Goal: Task Accomplishment & Management: Use online tool/utility

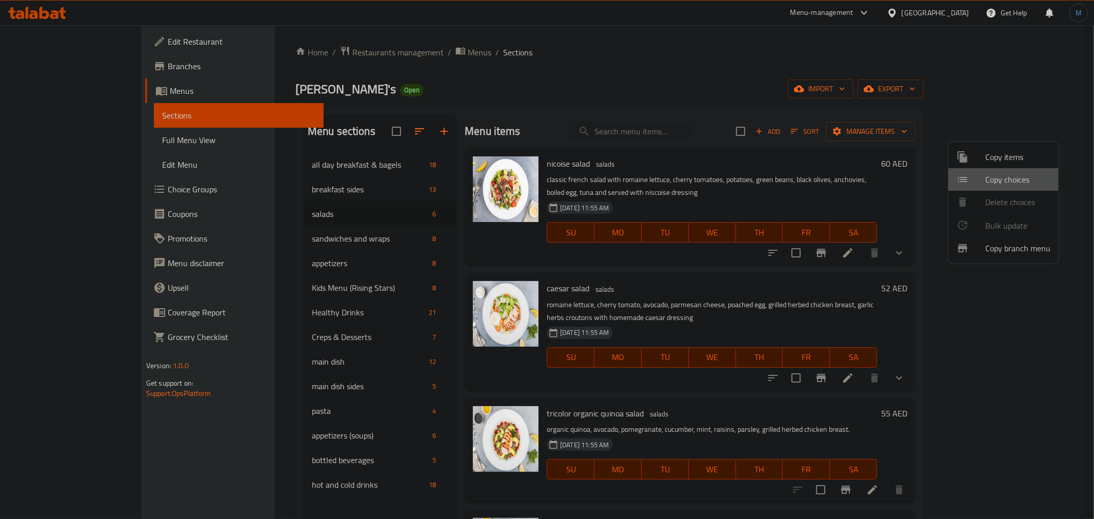
click at [972, 173] on div at bounding box center [971, 179] width 29 height 12
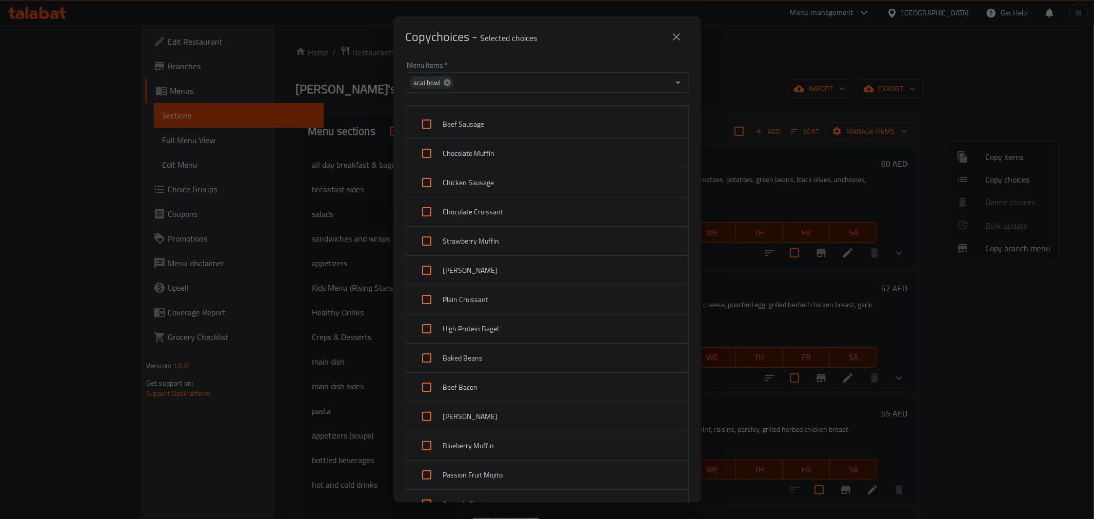
click at [444, 86] on icon at bounding box center [447, 82] width 8 height 8
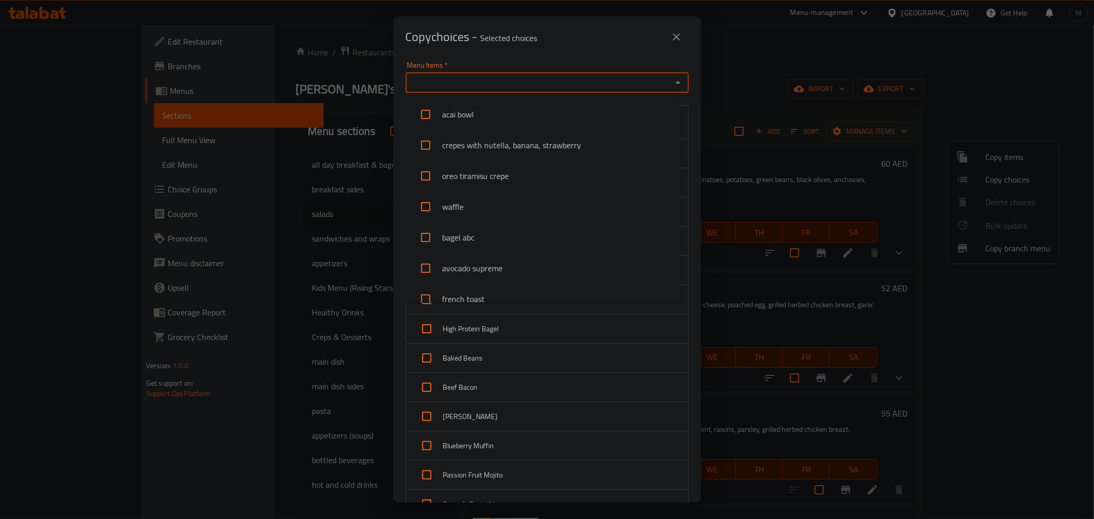
click at [444, 86] on input "Menu Items   *" at bounding box center [539, 82] width 260 height 14
type input "sa"
click at [508, 300] on li "nicoise salad" at bounding box center [542, 299] width 274 height 31
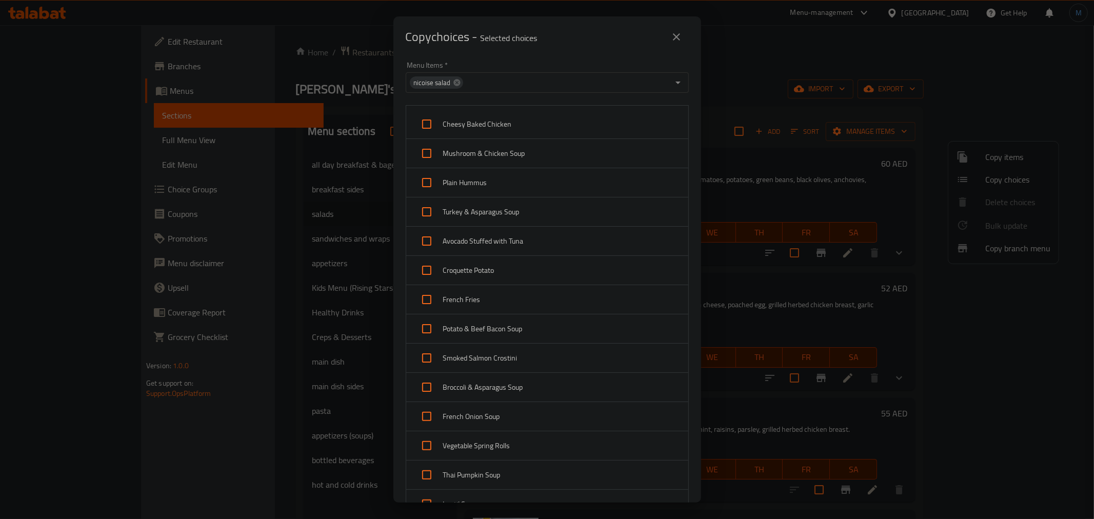
click at [427, 126] on input "checkbox" at bounding box center [426, 124] width 25 height 25
checkbox input "true"
drag, startPoint x: 426, startPoint y: 148, endPoint x: 426, endPoint y: 159, distance: 11.3
click at [426, 149] on input "checkbox" at bounding box center [426, 153] width 25 height 25
checkbox input "true"
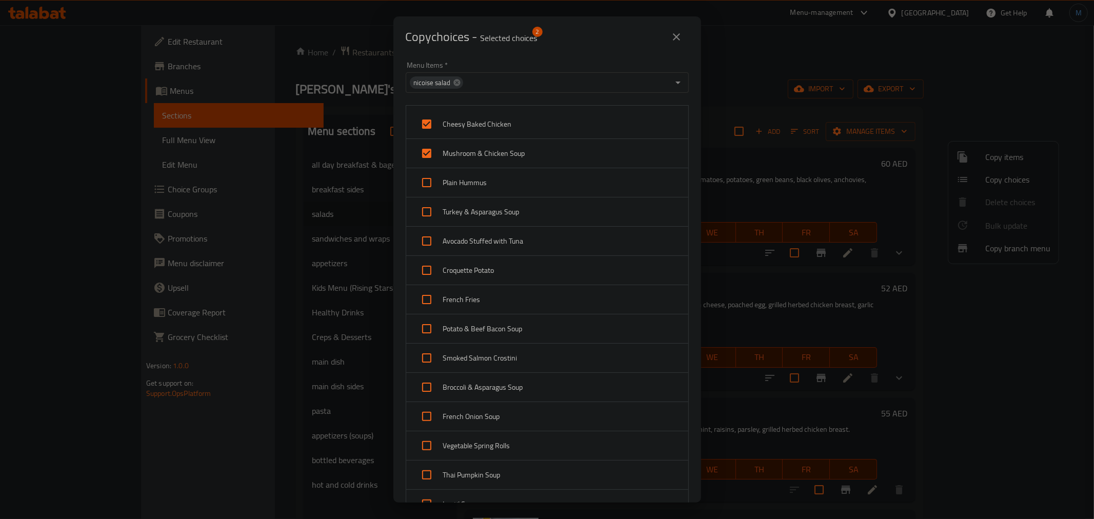
click at [426, 191] on input "checkbox" at bounding box center [426, 182] width 25 height 25
checkbox input "true"
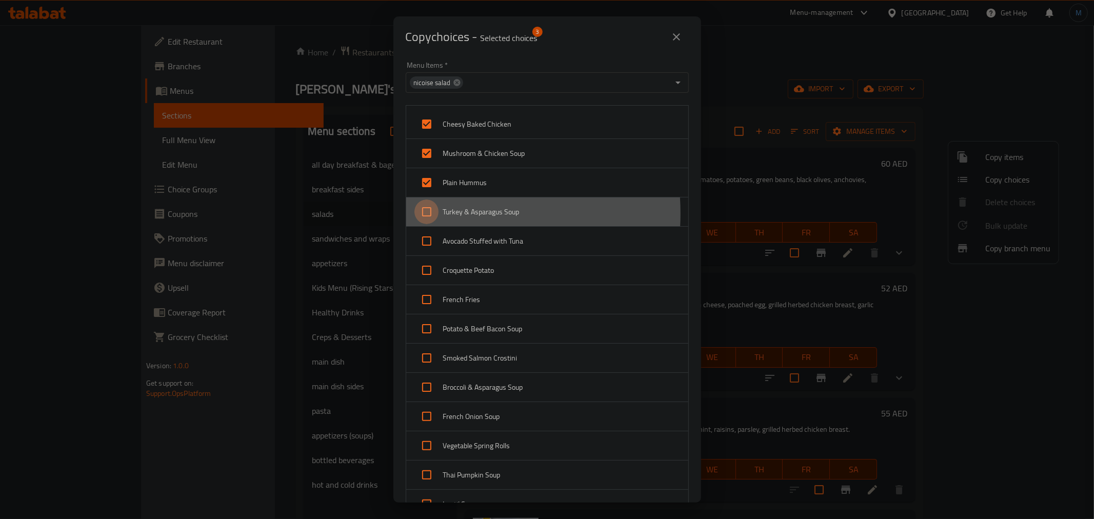
click at [430, 213] on input "checkbox" at bounding box center [426, 212] width 25 height 25
checkbox input "true"
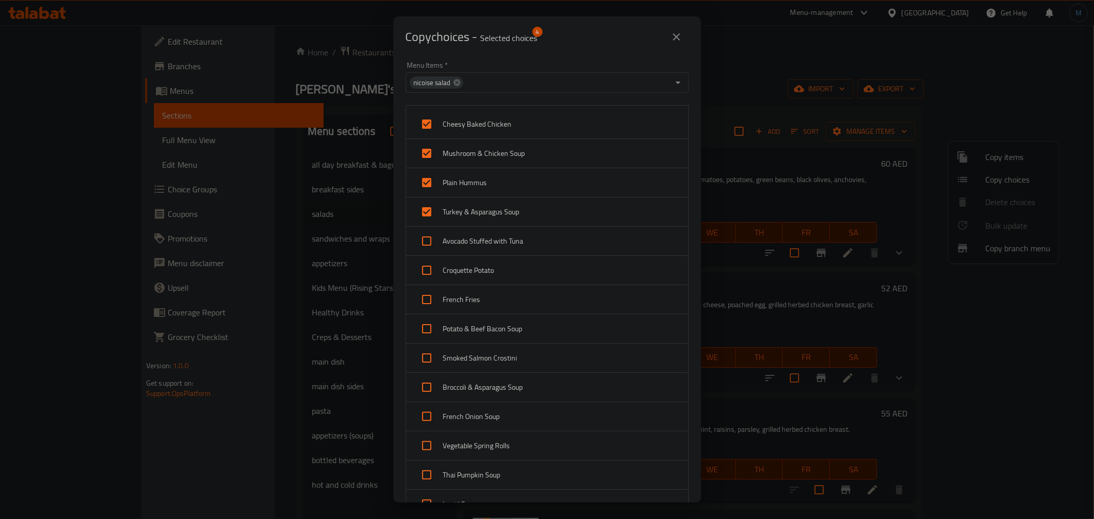
click at [428, 247] on input "checkbox" at bounding box center [426, 241] width 25 height 25
checkbox input "true"
click at [421, 300] on input "checkbox" at bounding box center [426, 299] width 25 height 25
checkbox input "true"
click at [427, 279] on input "checkbox" at bounding box center [426, 270] width 25 height 25
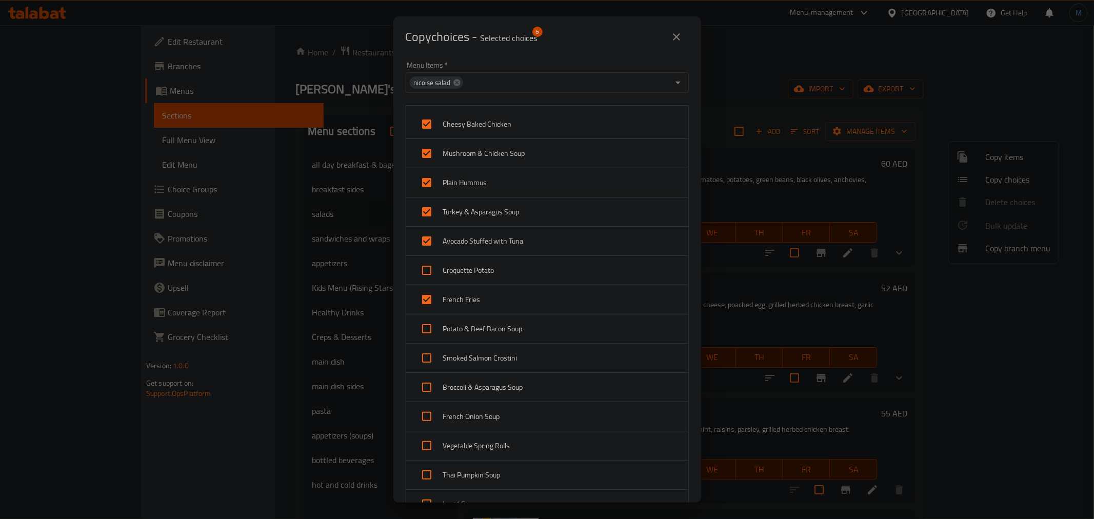
checkbox input "true"
click at [421, 333] on input "checkbox" at bounding box center [426, 328] width 25 height 25
checkbox input "true"
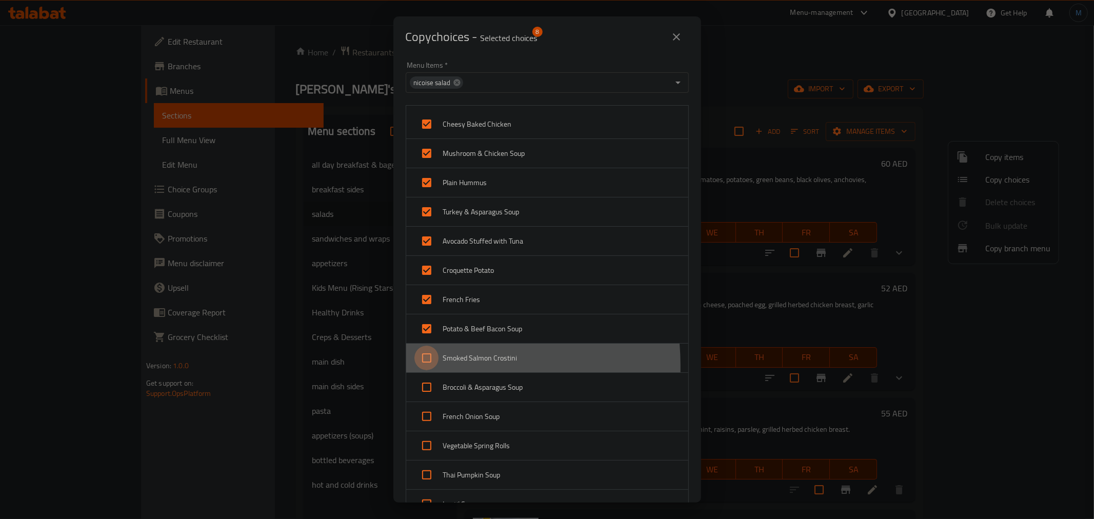
click at [421, 366] on input "checkbox" at bounding box center [426, 358] width 25 height 25
checkbox input "true"
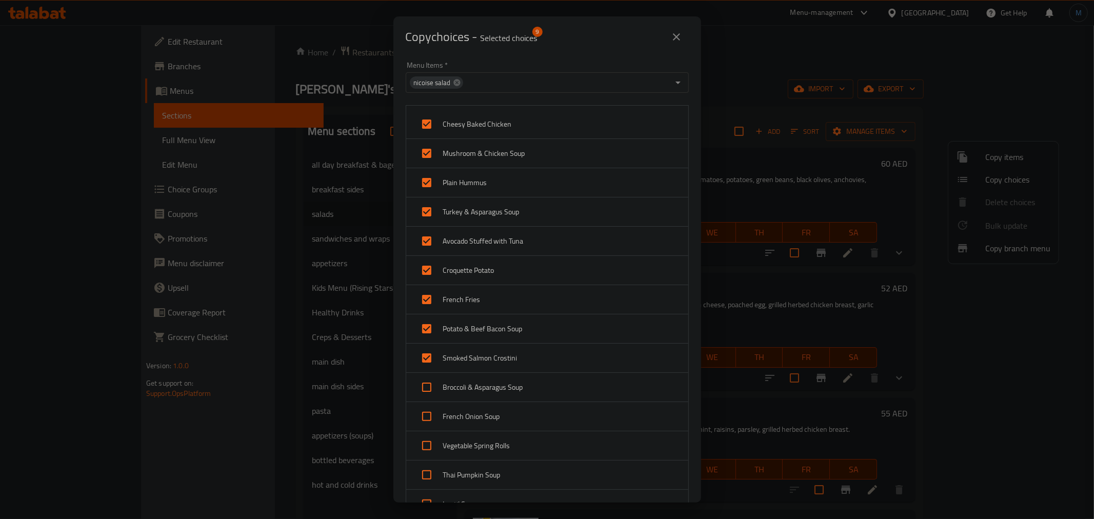
click at [428, 396] on input "checkbox" at bounding box center [426, 387] width 25 height 25
checkbox input "true"
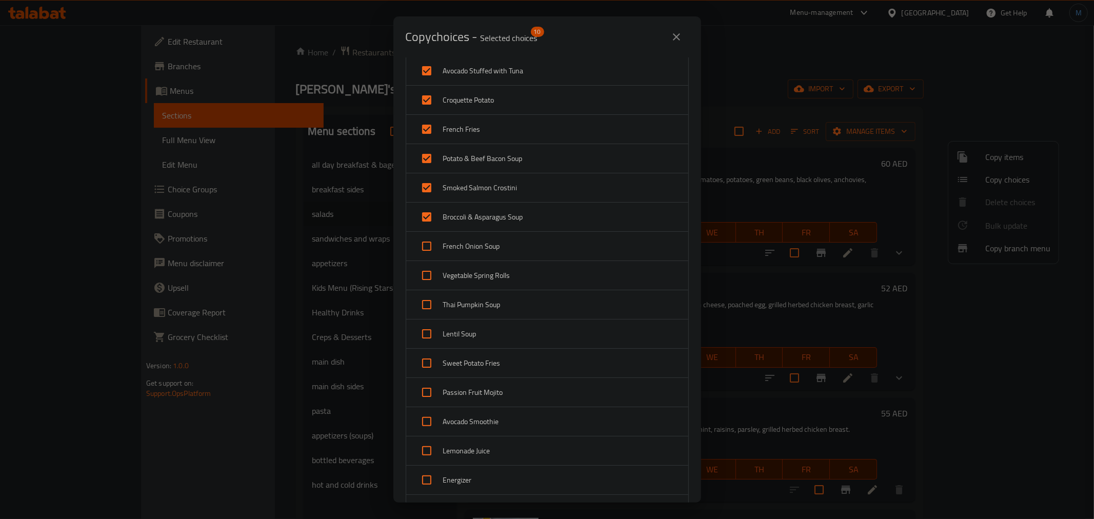
scroll to position [171, 0]
click at [427, 253] on input "checkbox" at bounding box center [426, 245] width 25 height 25
checkbox input "true"
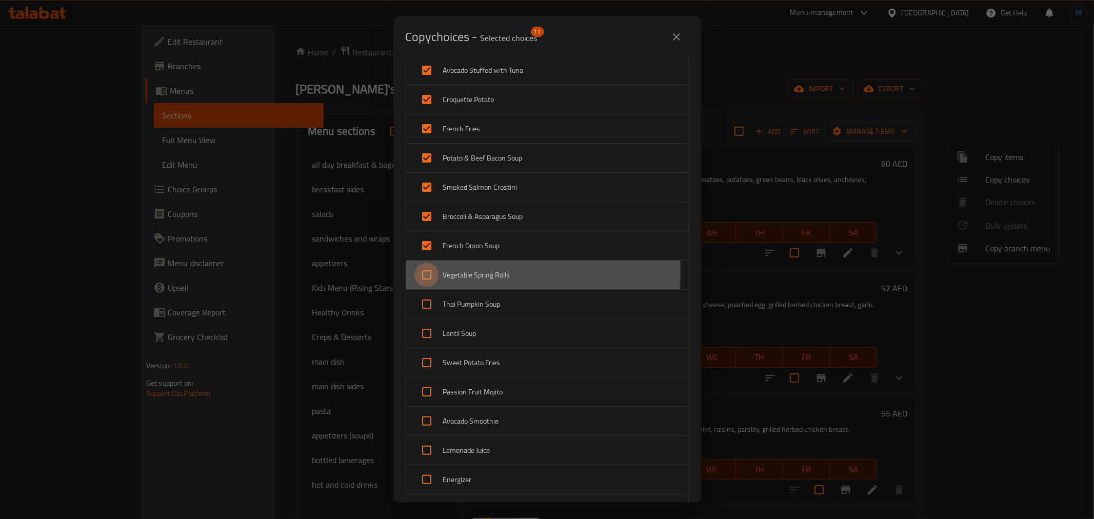
click at [420, 272] on input "checkbox" at bounding box center [426, 275] width 25 height 25
checkbox input "true"
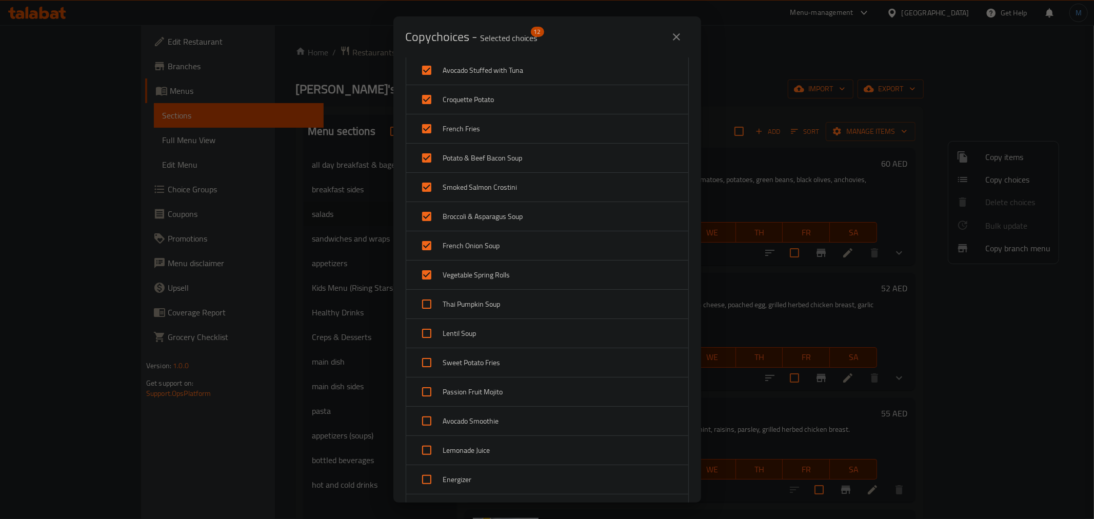
click at [430, 314] on input "checkbox" at bounding box center [426, 304] width 25 height 25
checkbox input "true"
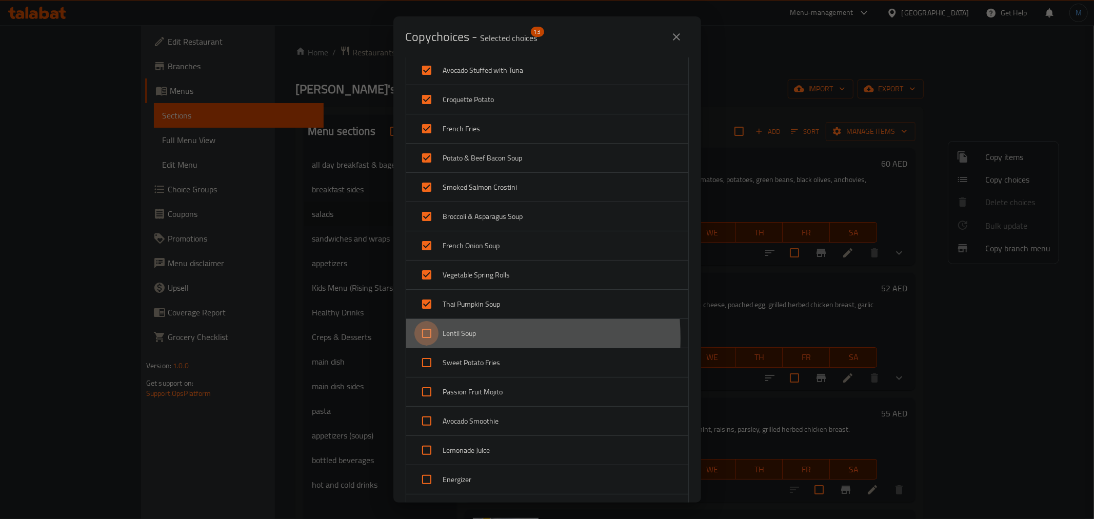
click at [432, 339] on input "checkbox" at bounding box center [426, 333] width 25 height 25
checkbox input "true"
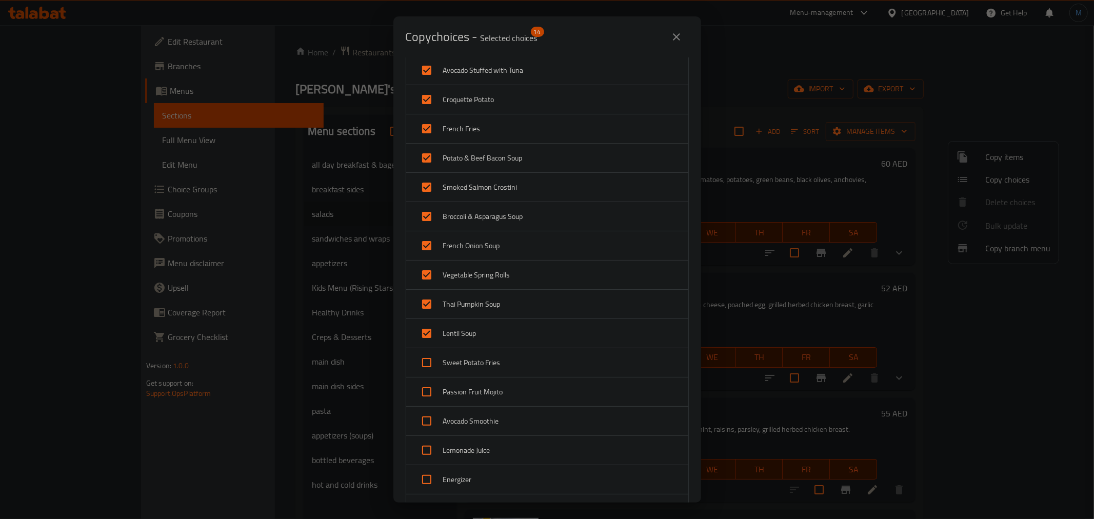
click at [435, 371] on input "checkbox" at bounding box center [426, 362] width 25 height 25
checkbox input "true"
click at [429, 395] on input "checkbox" at bounding box center [426, 392] width 25 height 25
checkbox input "true"
click at [424, 420] on input "checkbox" at bounding box center [426, 421] width 25 height 25
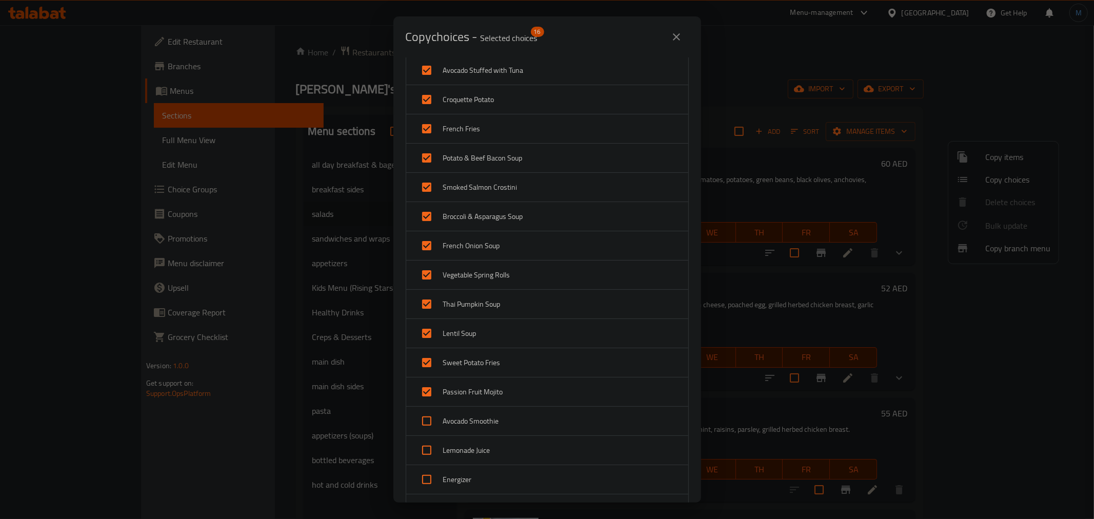
checkbox input "true"
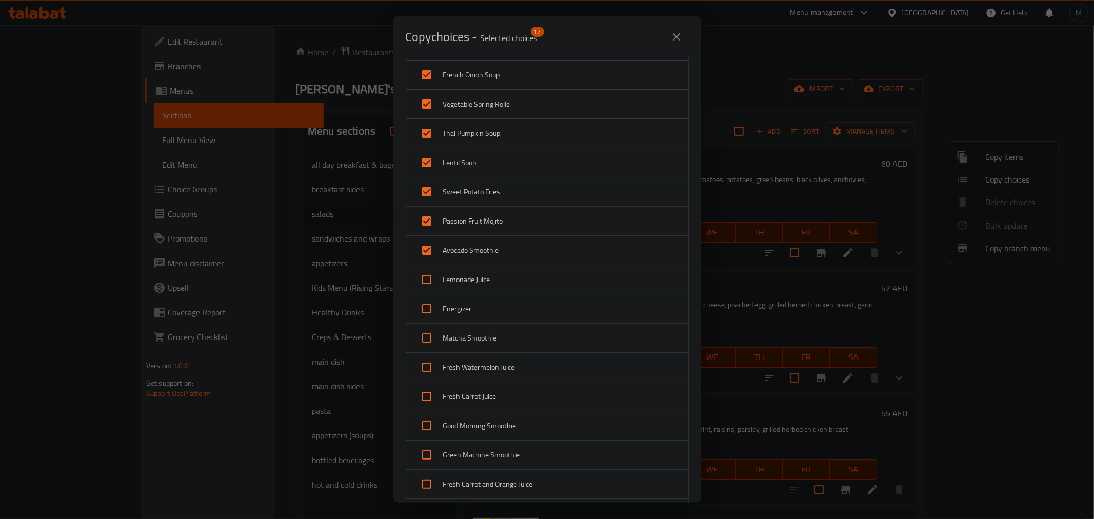
click at [427, 269] on input "checkbox" at bounding box center [426, 279] width 25 height 25
checkbox input "true"
click at [426, 298] on input "checkbox" at bounding box center [426, 308] width 25 height 25
checkbox input "true"
click at [426, 348] on input "checkbox" at bounding box center [426, 338] width 25 height 25
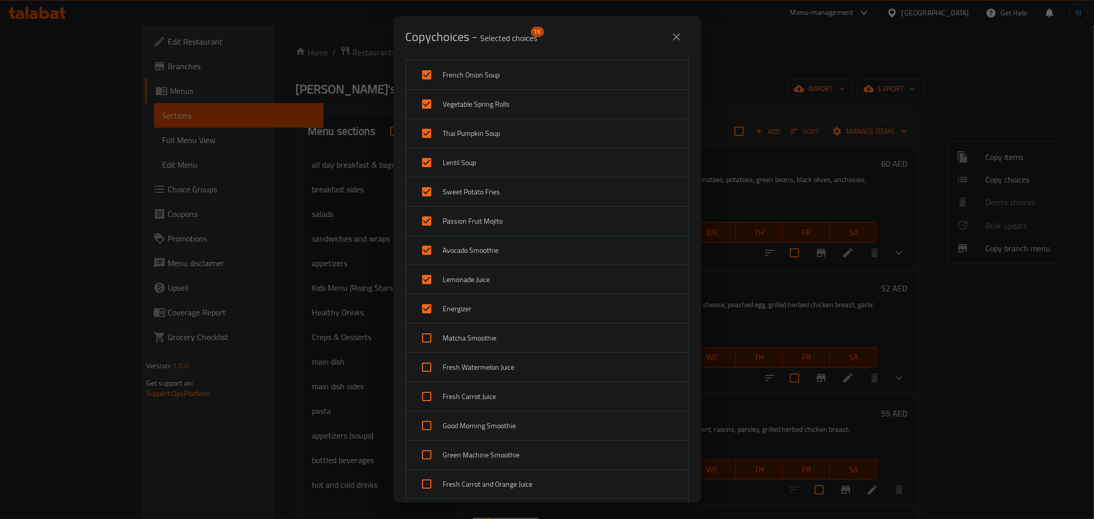
checkbox input "true"
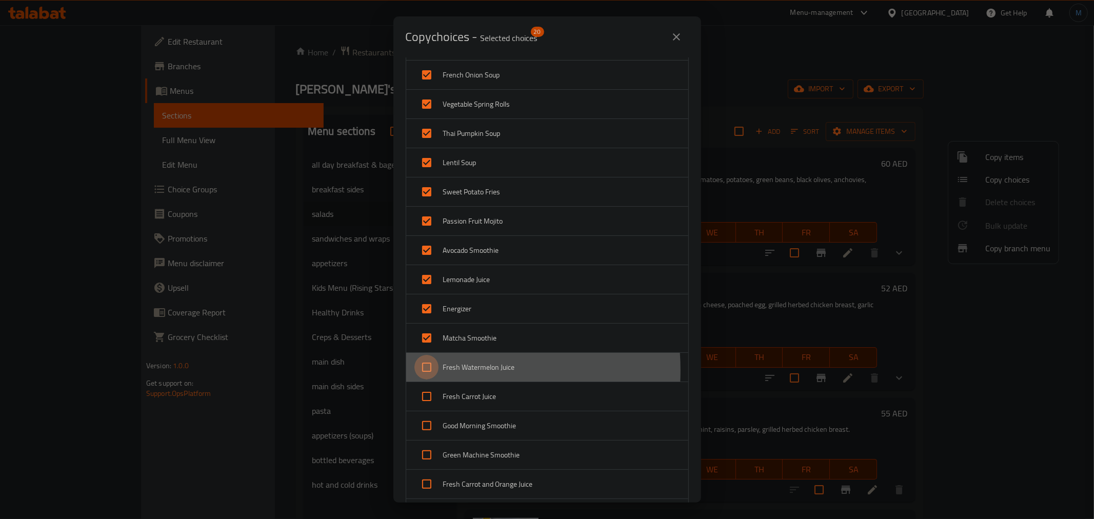
click at [426, 371] on input "checkbox" at bounding box center [426, 367] width 25 height 25
checkbox input "true"
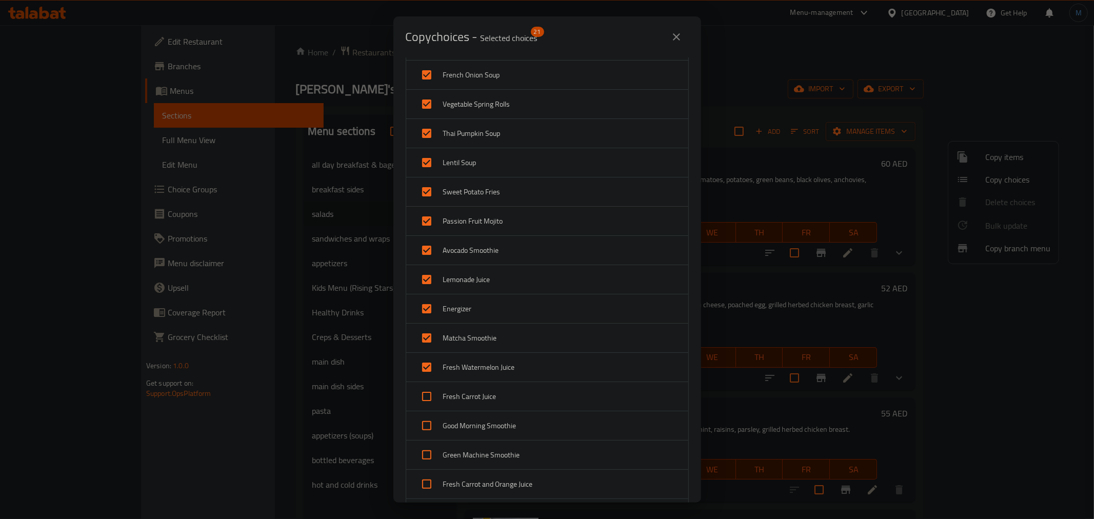
click at [420, 404] on input "checkbox" at bounding box center [426, 396] width 25 height 25
checkbox input "true"
click at [423, 432] on input "checkbox" at bounding box center [426, 425] width 25 height 25
checkbox input "true"
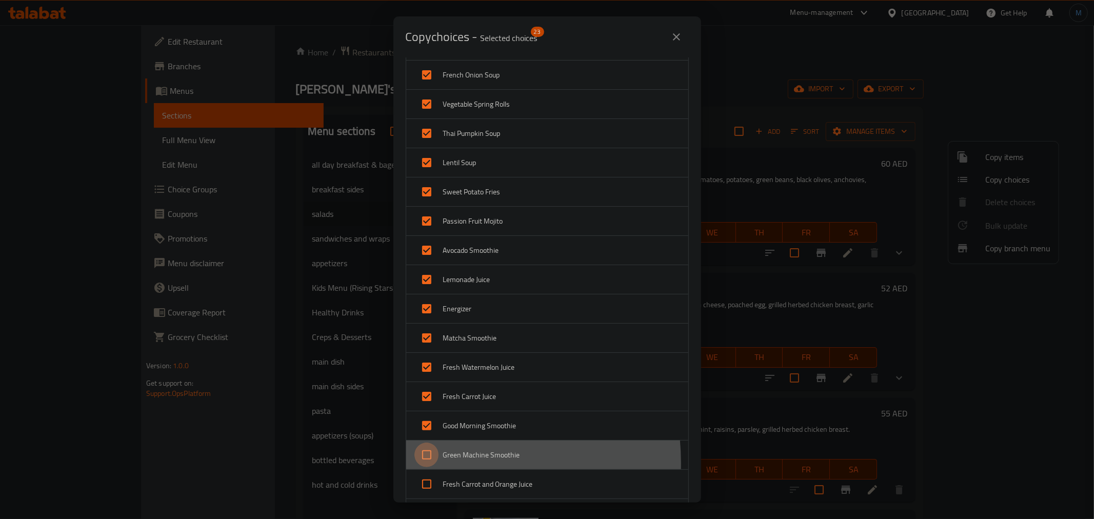
click at [432, 464] on input "checkbox" at bounding box center [426, 455] width 25 height 25
checkbox input "true"
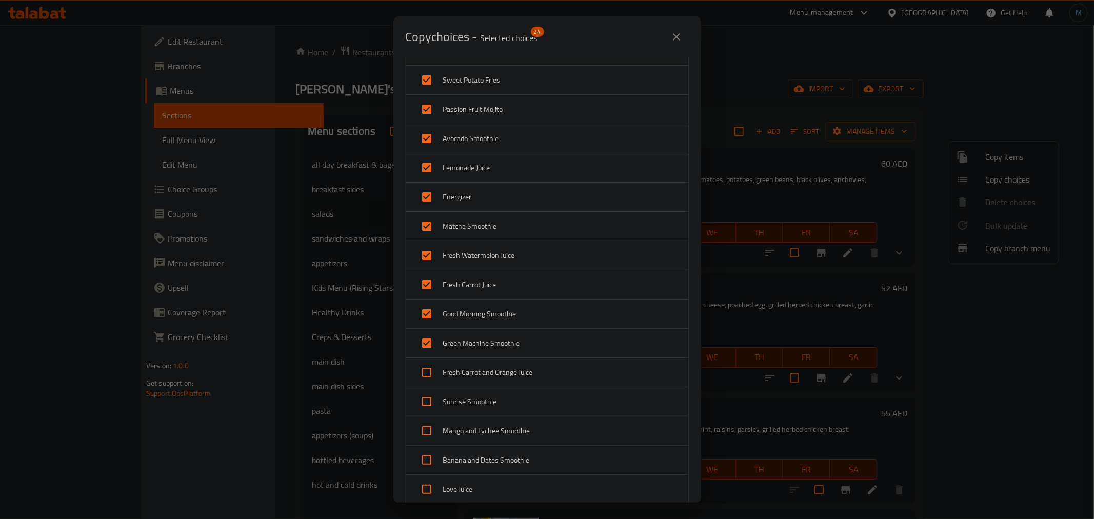
scroll to position [513, 0]
click at [432, 311] on input "checkbox" at bounding box center [426, 313] width 25 height 25
checkbox input "true"
click at [431, 340] on input "checkbox" at bounding box center [426, 342] width 25 height 25
checkbox input "true"
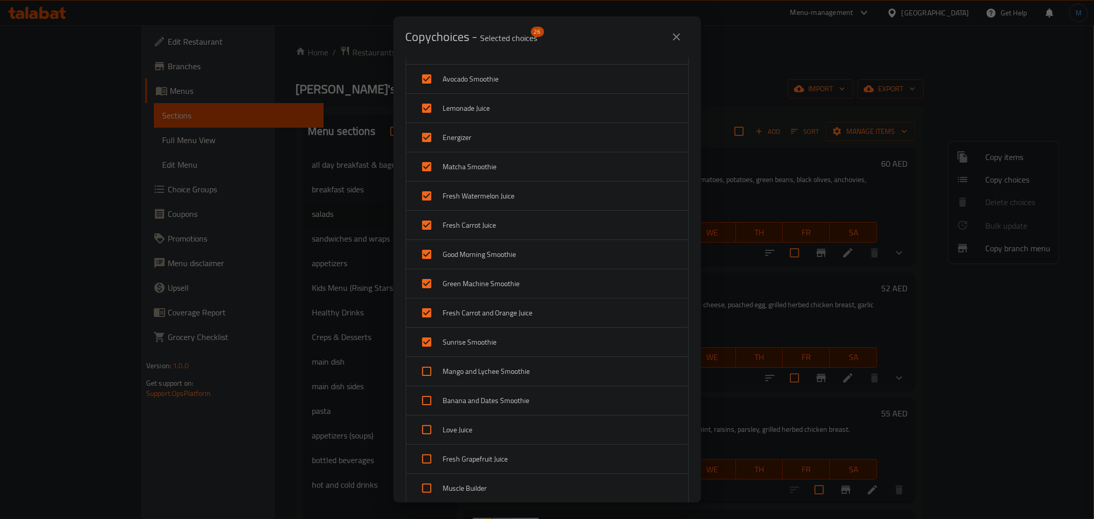
click at [429, 373] on input "checkbox" at bounding box center [426, 371] width 25 height 25
checkbox input "true"
click at [426, 399] on input "checkbox" at bounding box center [426, 400] width 25 height 25
checkbox input "true"
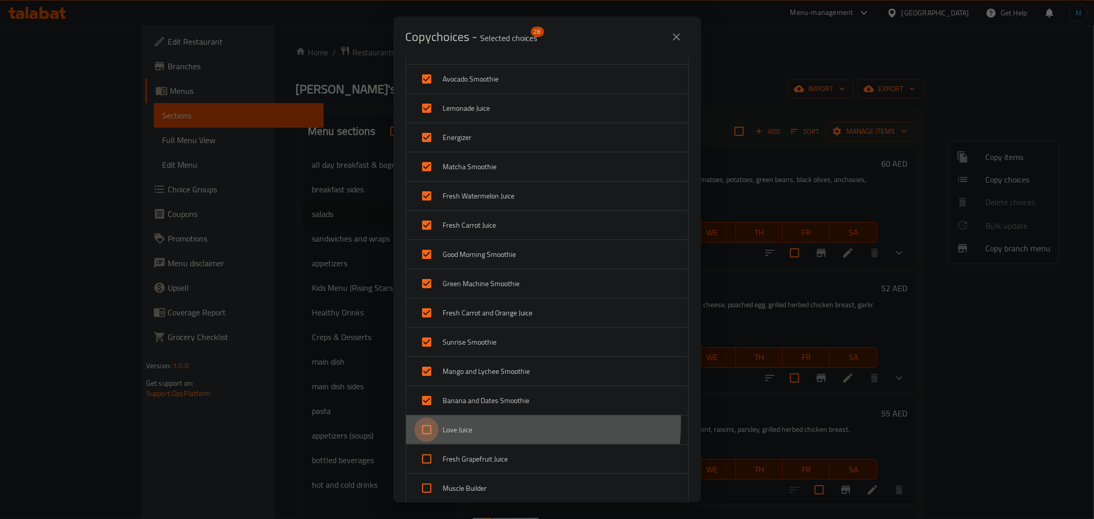
click at [421, 422] on input "checkbox" at bounding box center [426, 429] width 25 height 25
checkbox input "true"
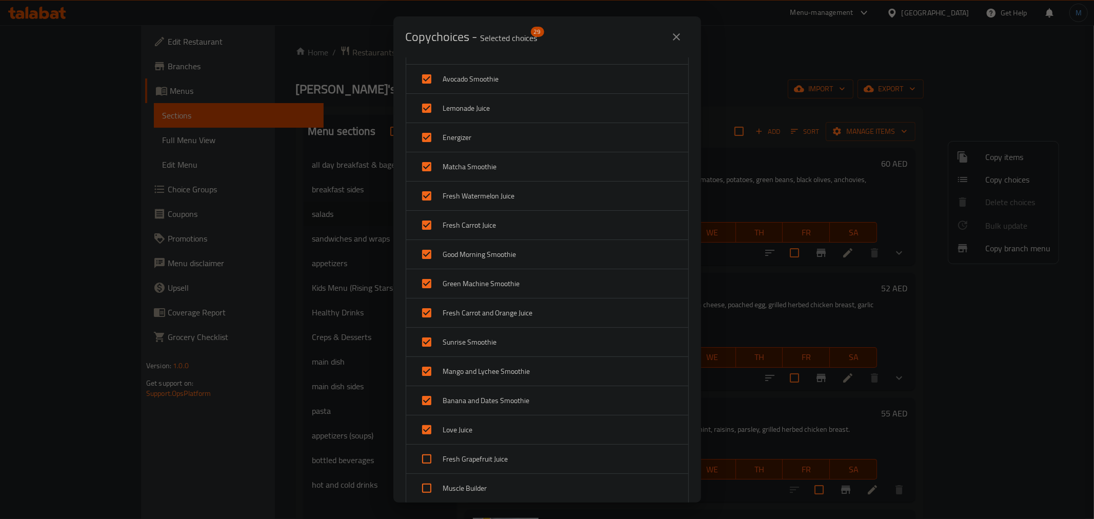
click at [427, 465] on input "checkbox" at bounding box center [426, 459] width 25 height 25
checkbox input "true"
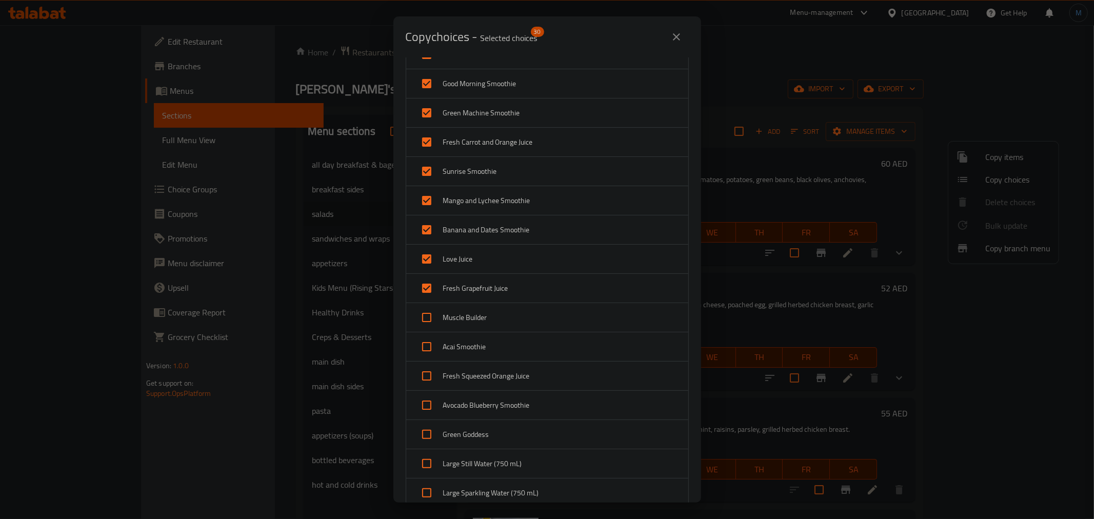
click at [431, 310] on input "checkbox" at bounding box center [426, 317] width 25 height 25
checkbox input "true"
click at [425, 334] on div "Acai Smoothie" at bounding box center [547, 346] width 282 height 29
checkbox input "true"
click at [427, 382] on input "checkbox" at bounding box center [426, 376] width 25 height 25
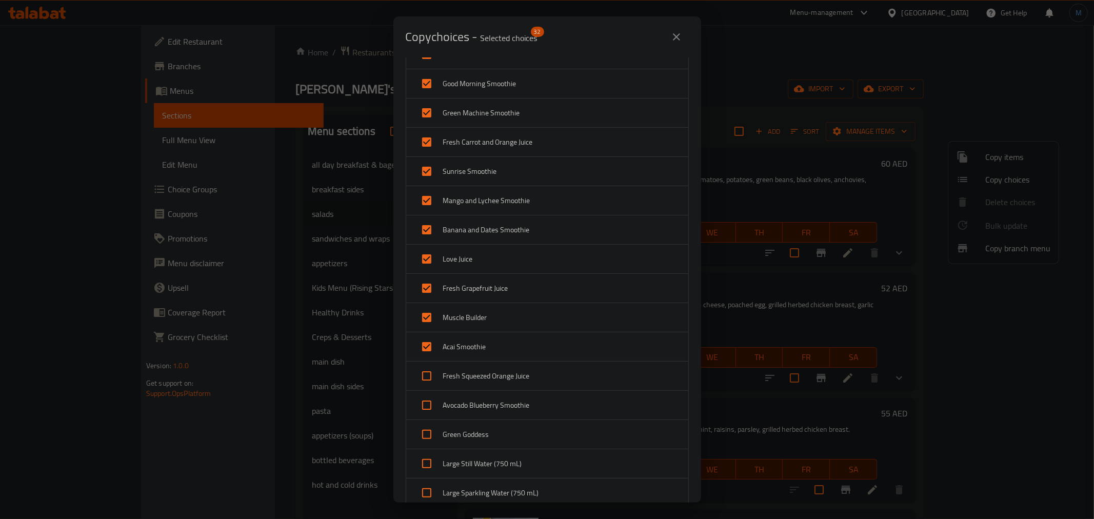
checkbox input "true"
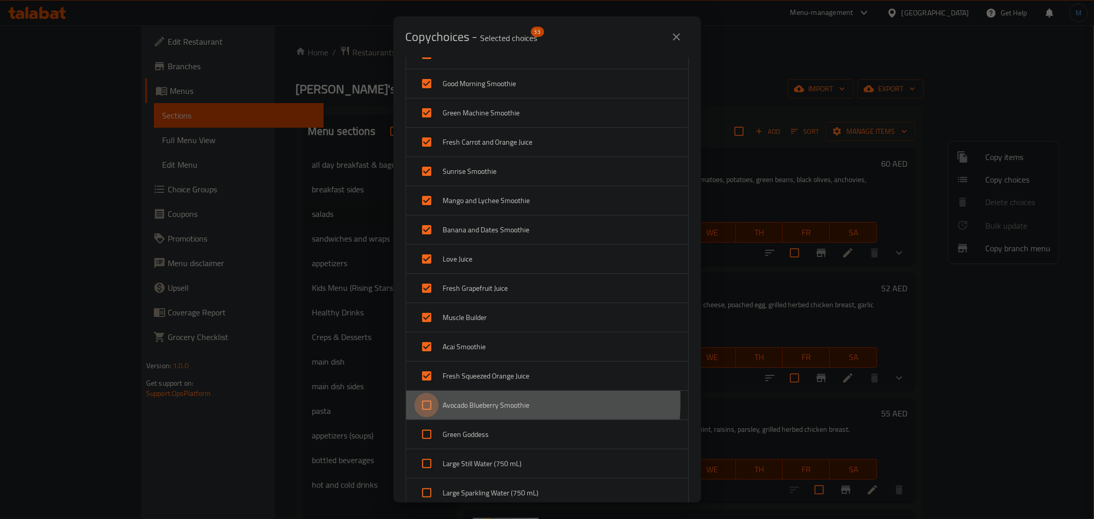
click at [426, 402] on input "checkbox" at bounding box center [426, 405] width 25 height 25
checkbox input "true"
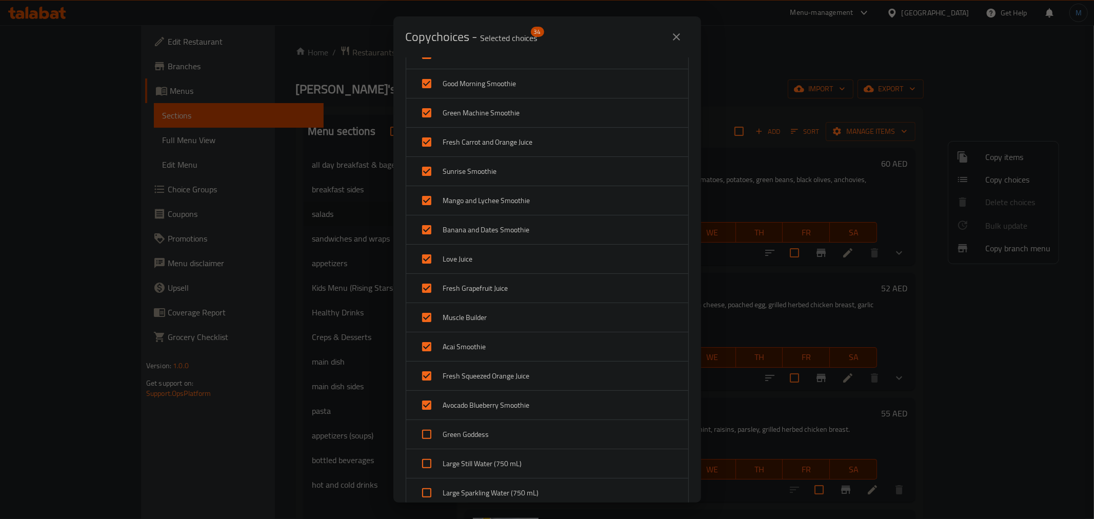
click at [425, 431] on input "checkbox" at bounding box center [426, 434] width 25 height 25
checkbox input "true"
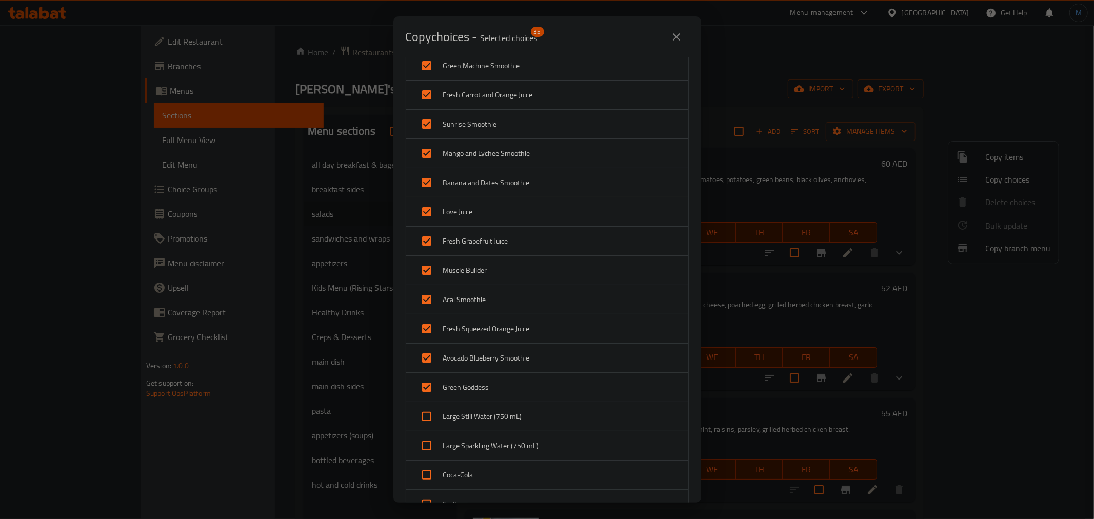
scroll to position [798, 0]
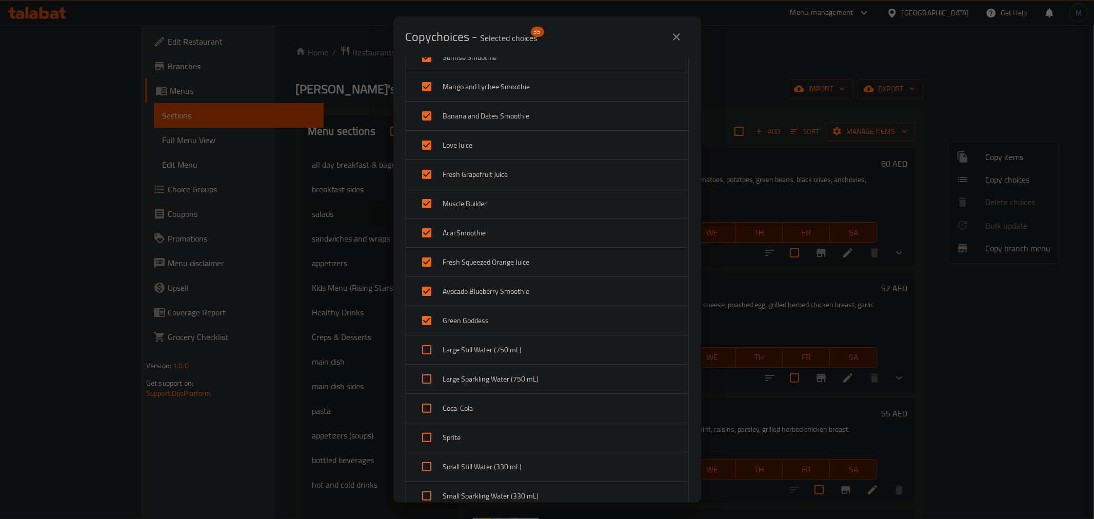
click at [432, 351] on input "checkbox" at bounding box center [426, 349] width 25 height 25
checkbox input "true"
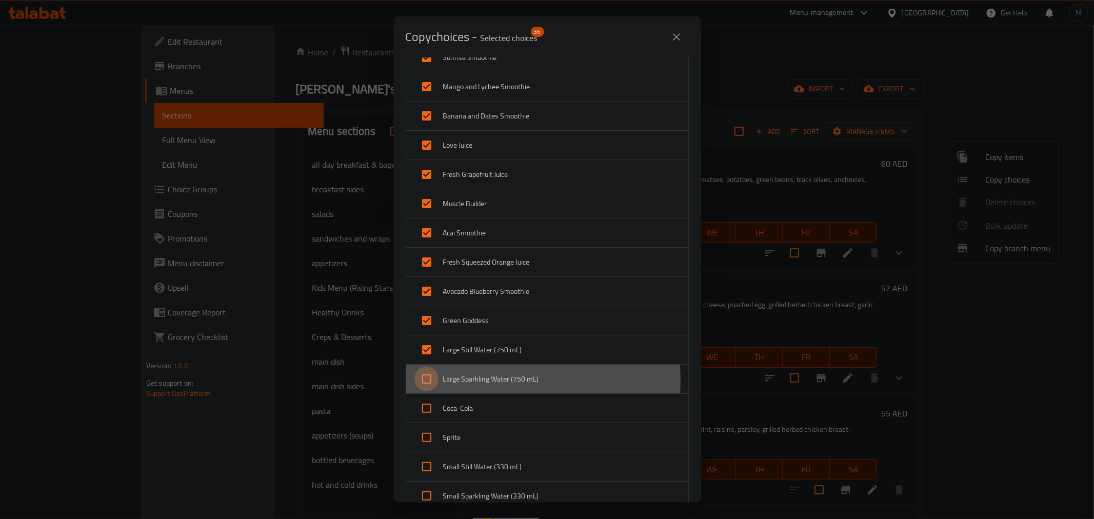
click at [428, 382] on input "checkbox" at bounding box center [426, 379] width 25 height 25
checkbox input "true"
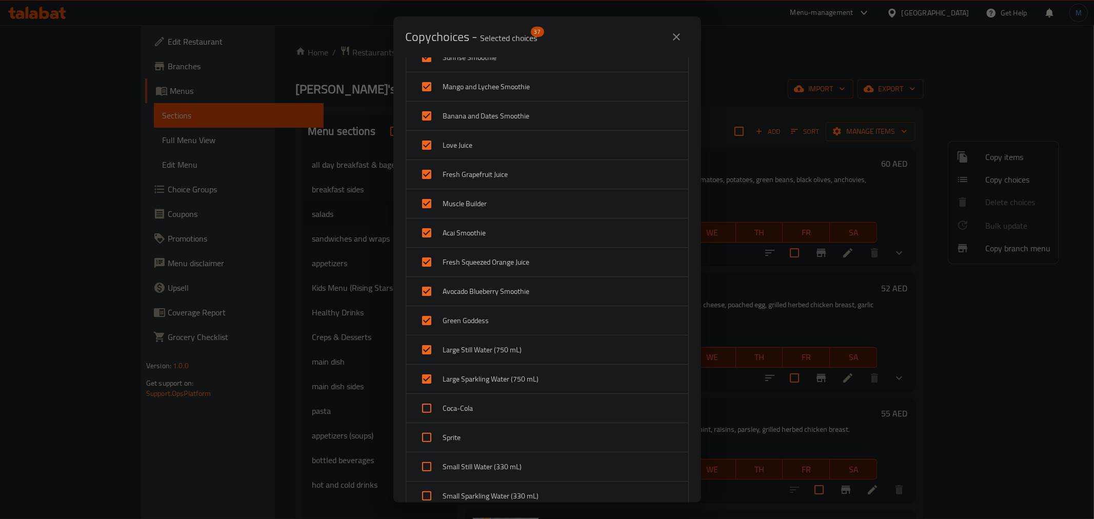
click at [424, 419] on input "checkbox" at bounding box center [426, 408] width 25 height 25
checkbox input "true"
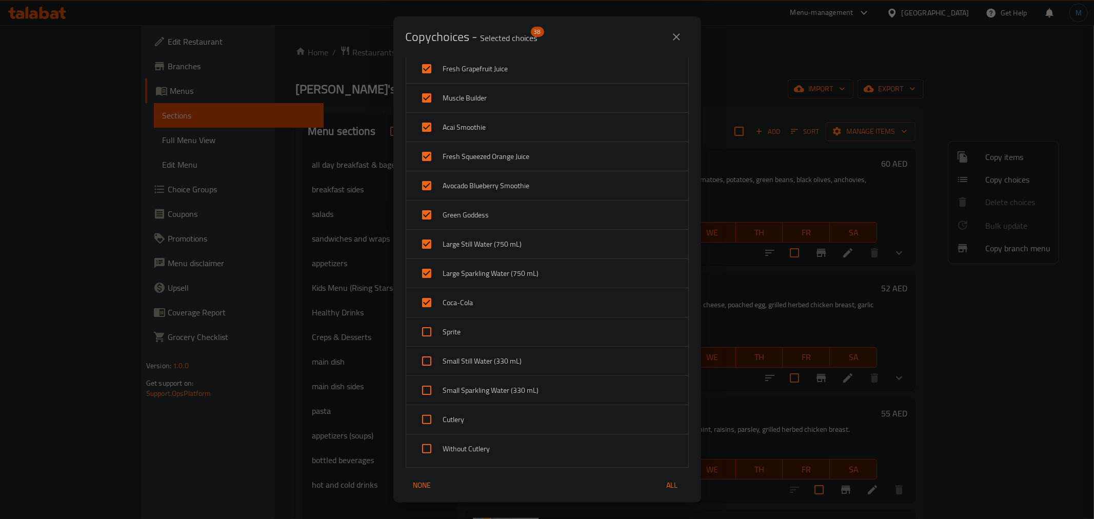
scroll to position [911, 0]
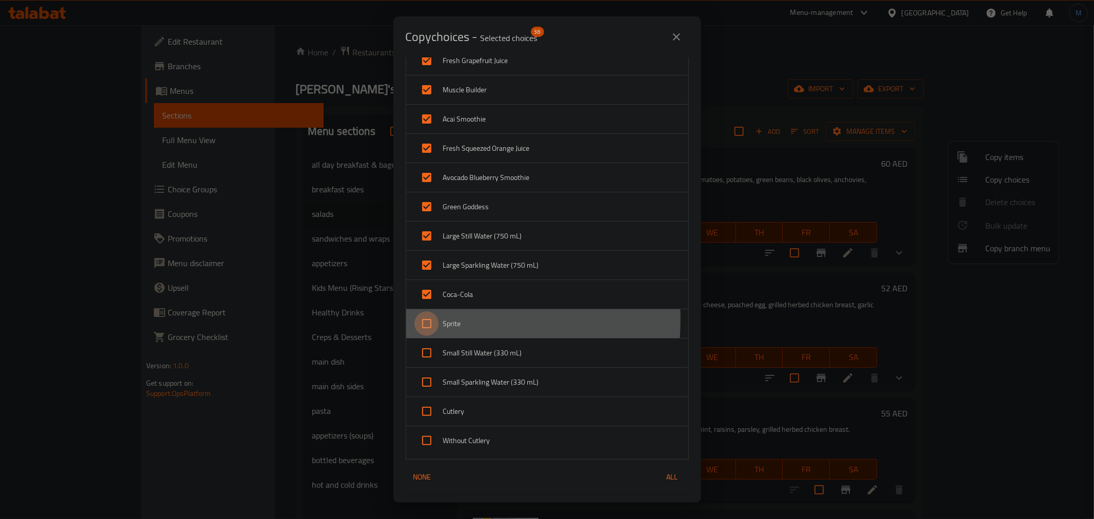
click at [424, 321] on input "checkbox" at bounding box center [426, 323] width 25 height 25
checkbox input "true"
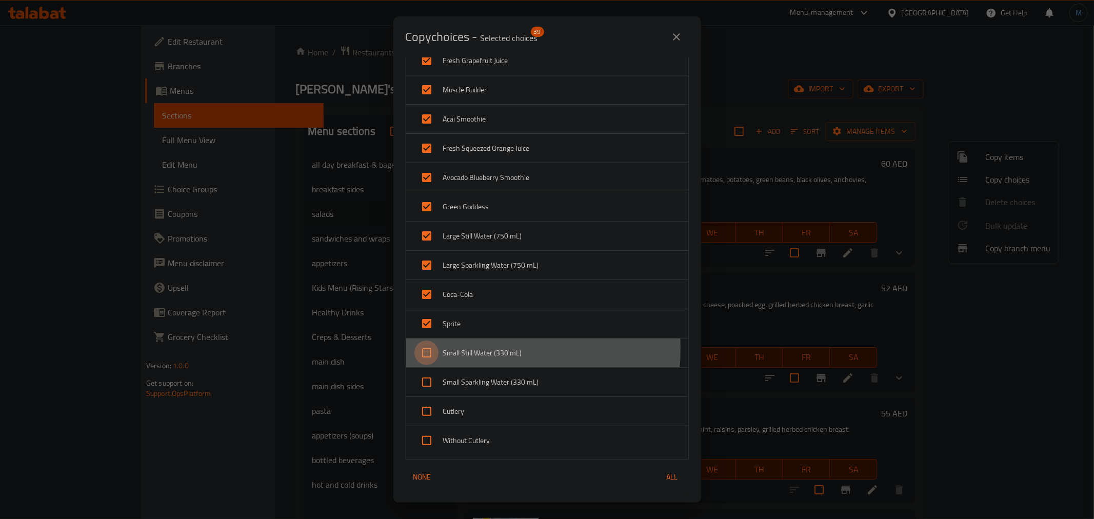
click at [424, 349] on input "checkbox" at bounding box center [426, 353] width 25 height 25
checkbox input "true"
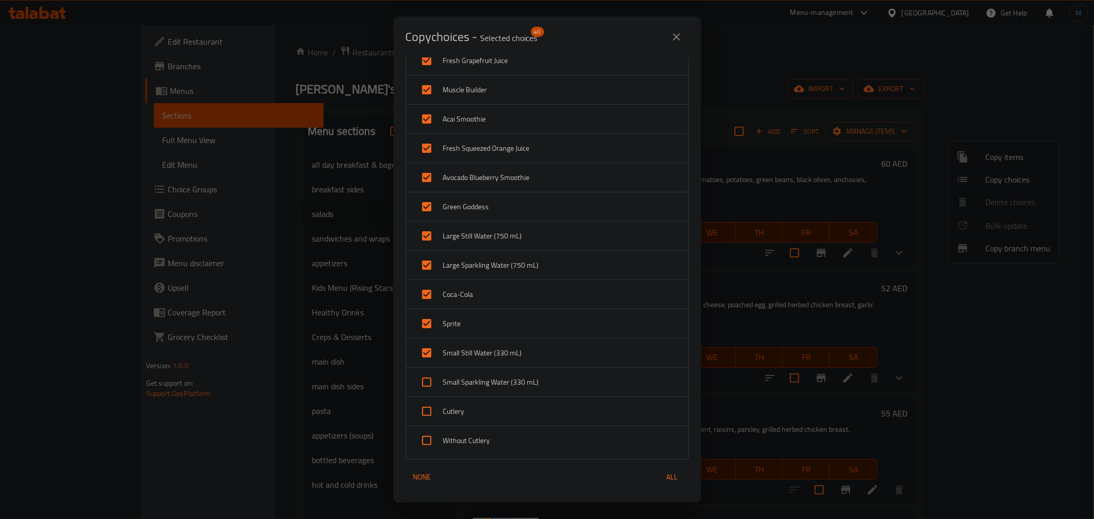
click at [428, 384] on input "checkbox" at bounding box center [426, 382] width 25 height 25
checkbox input "true"
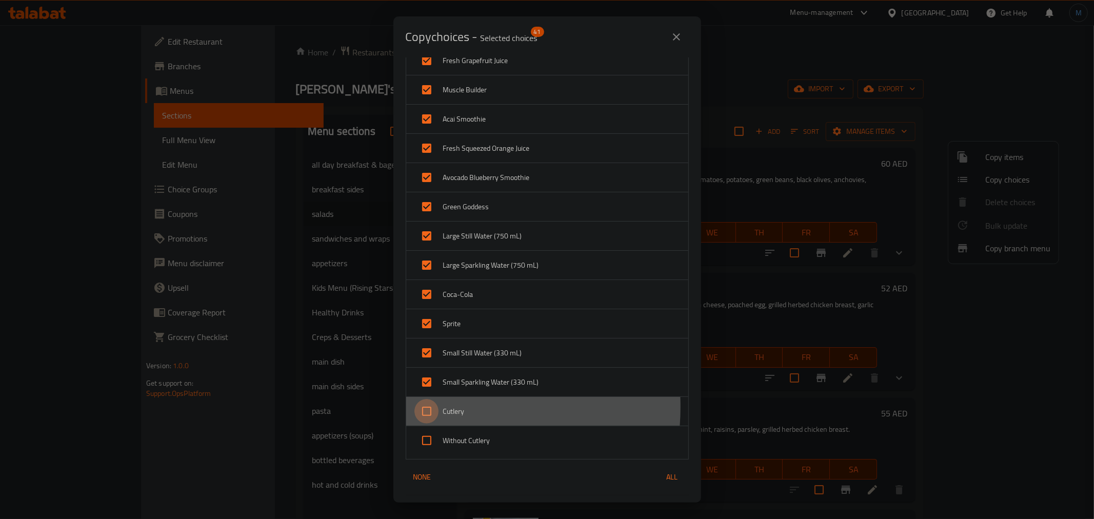
click at [429, 408] on input "checkbox" at bounding box center [426, 411] width 25 height 25
checkbox input "true"
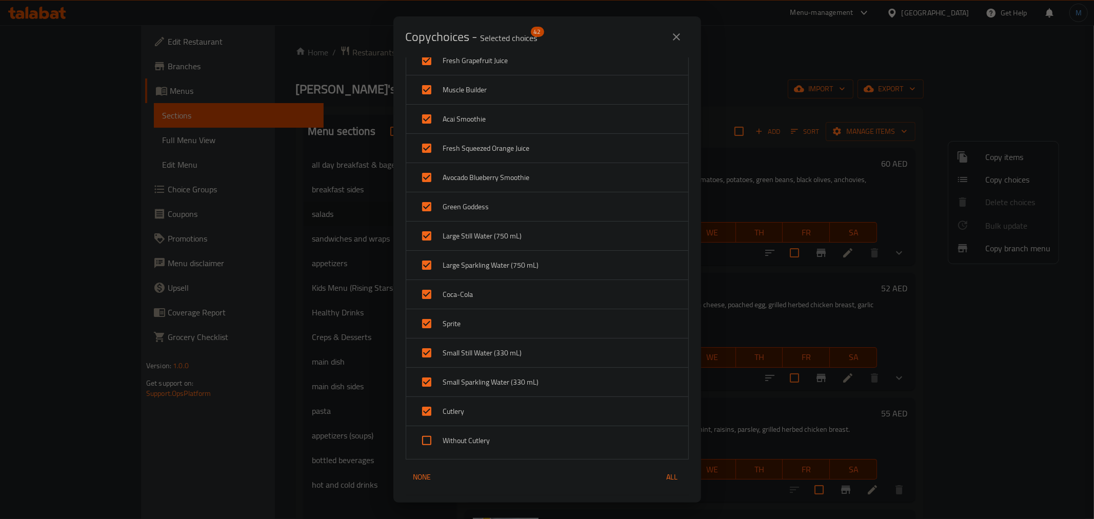
click at [427, 429] on input "checkbox" at bounding box center [426, 440] width 25 height 25
checkbox input "true"
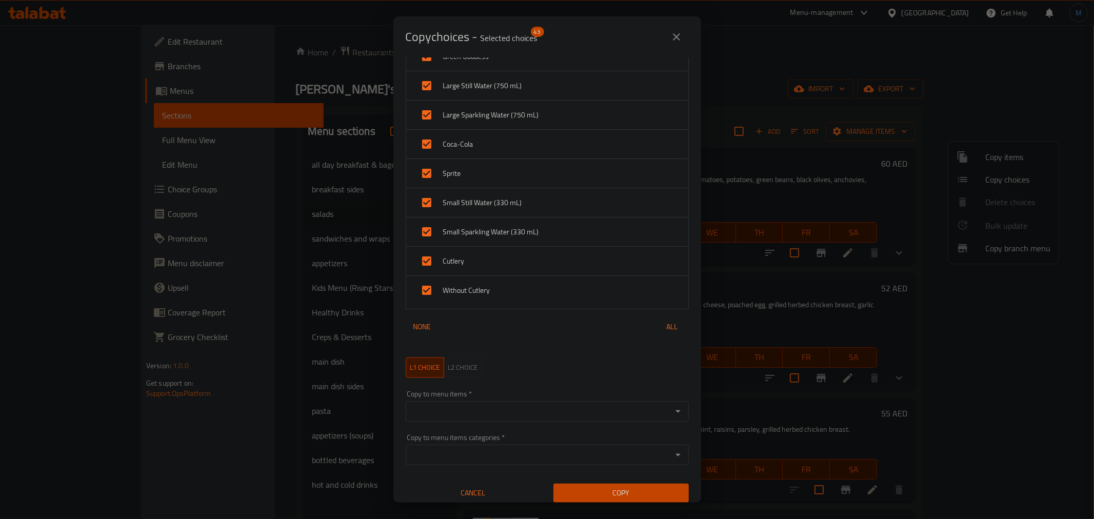
scroll to position [1069, 0]
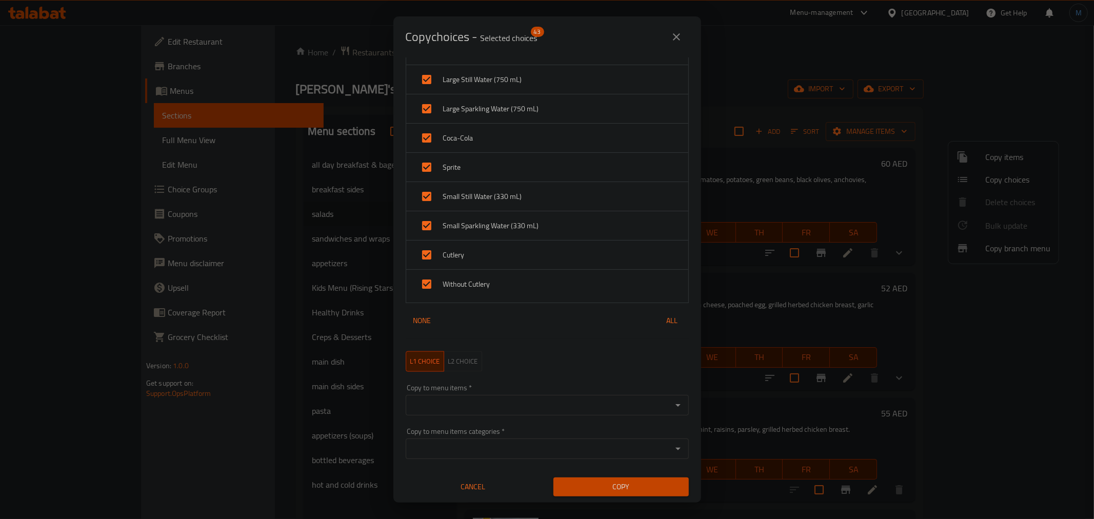
click at [484, 408] on input "Copy to menu items   *" at bounding box center [539, 405] width 260 height 14
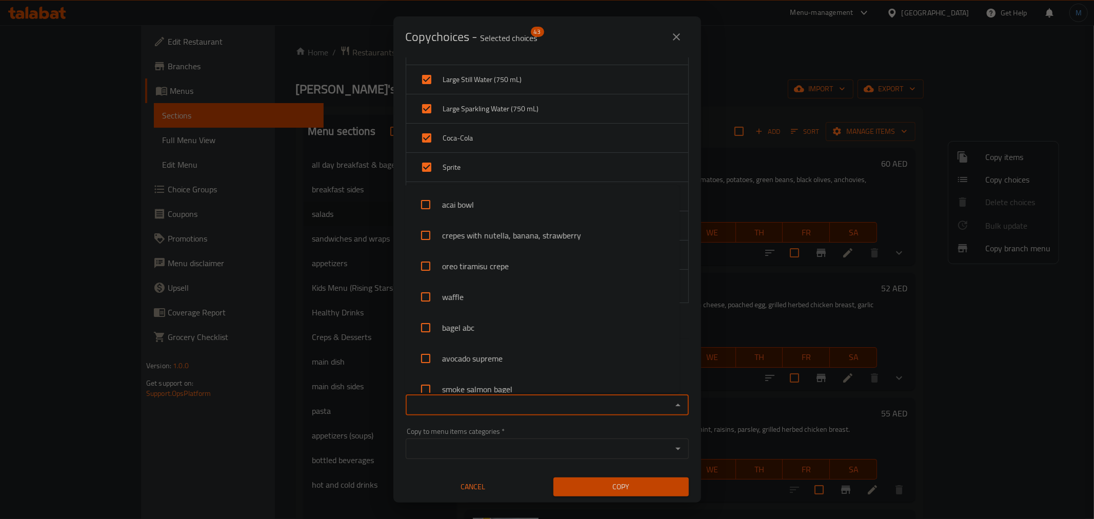
paste input "[PERSON_NAME] Salad"
type input "[PERSON_NAME] Salad"
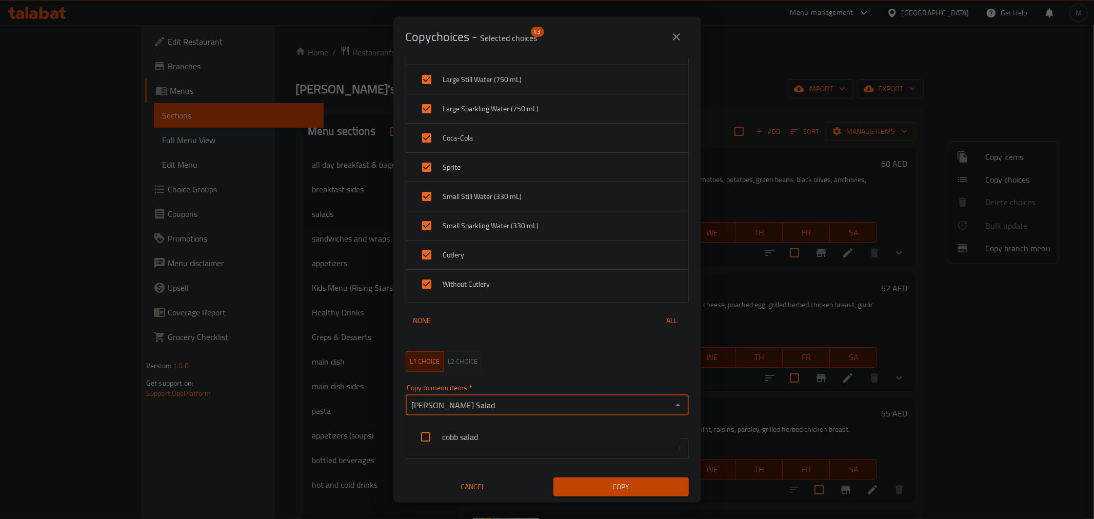
click at [459, 431] on li "cobb salad" at bounding box center [542, 437] width 274 height 31
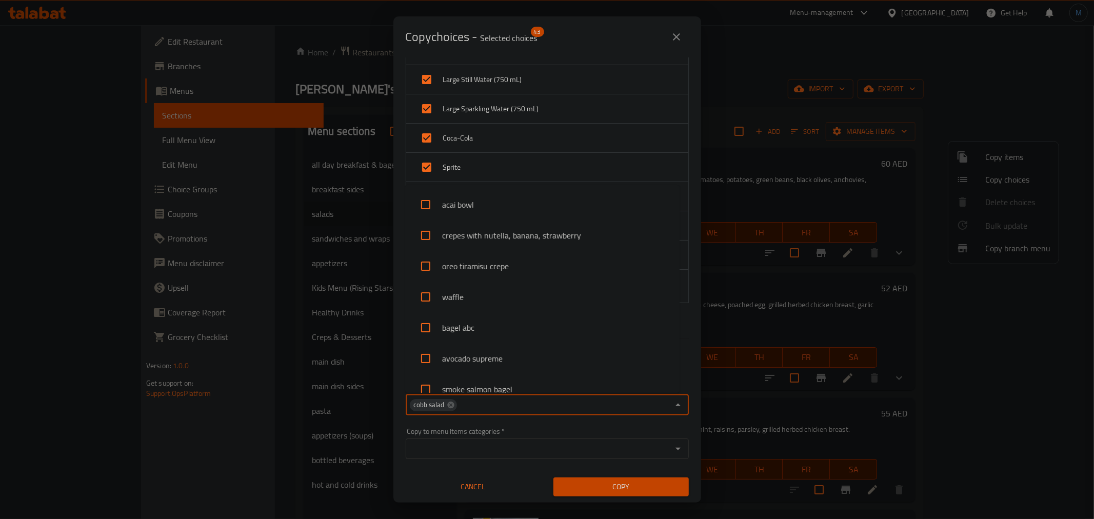
scroll to position [936, 0]
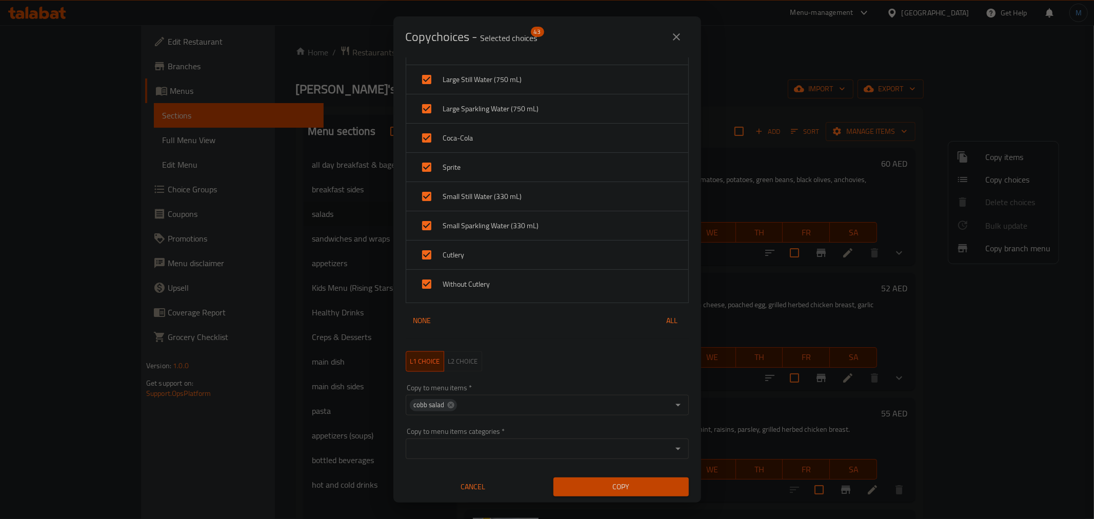
click at [628, 493] on button "Copy" at bounding box center [620, 486] width 135 height 19
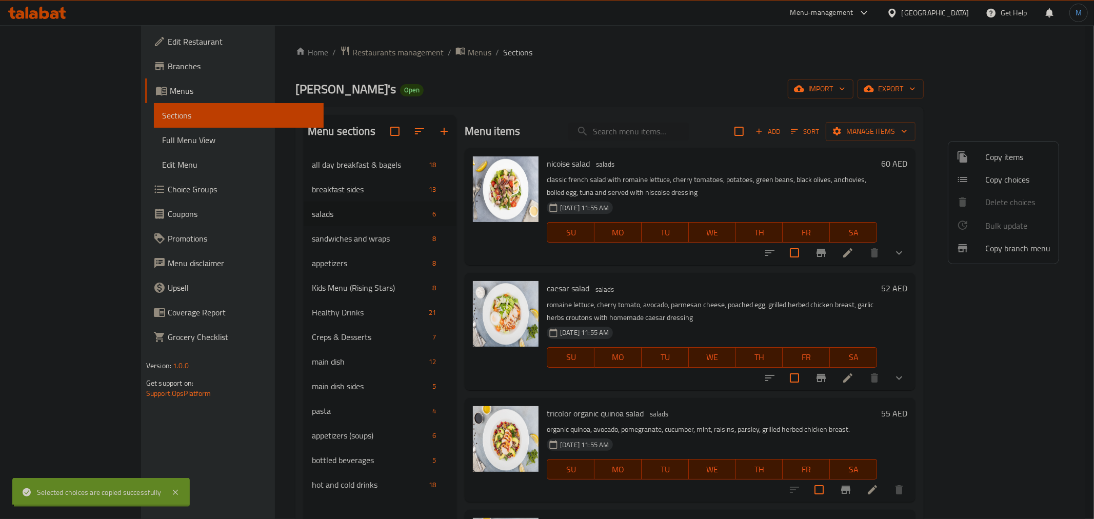
scroll to position [2, 0]
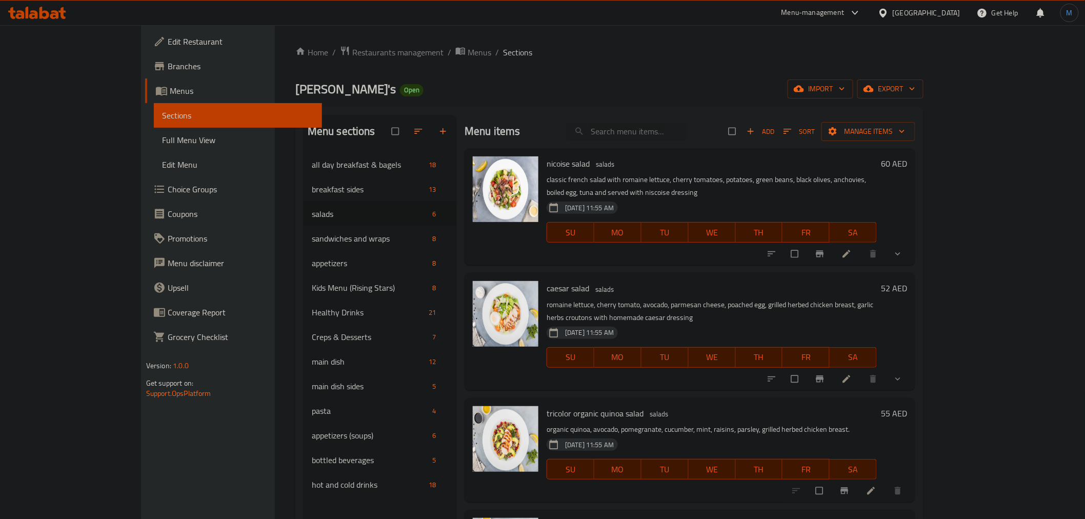
click at [937, 10] on div "[GEOGRAPHIC_DATA]" at bounding box center [927, 12] width 68 height 11
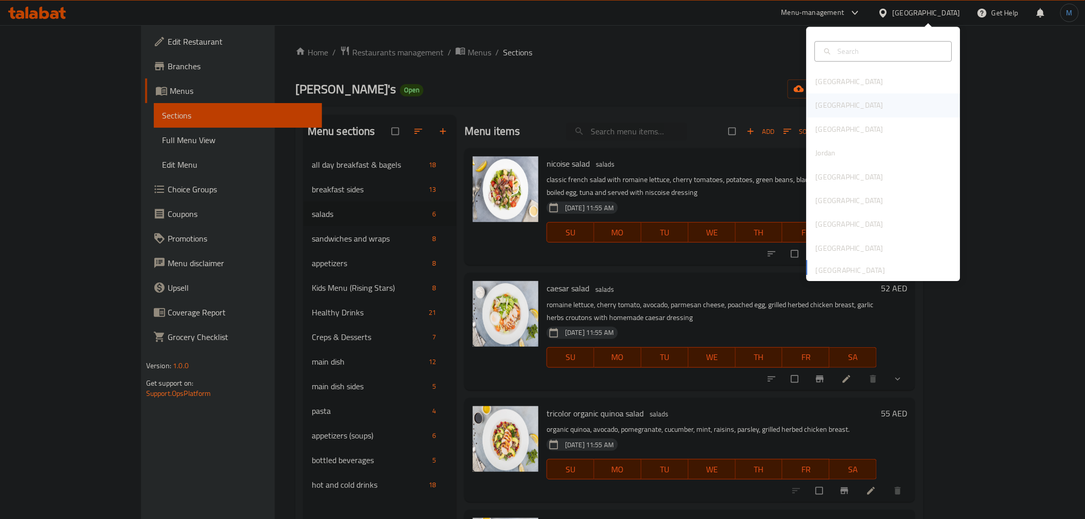
click at [852, 101] on div "Egypt" at bounding box center [884, 106] width 154 height 24
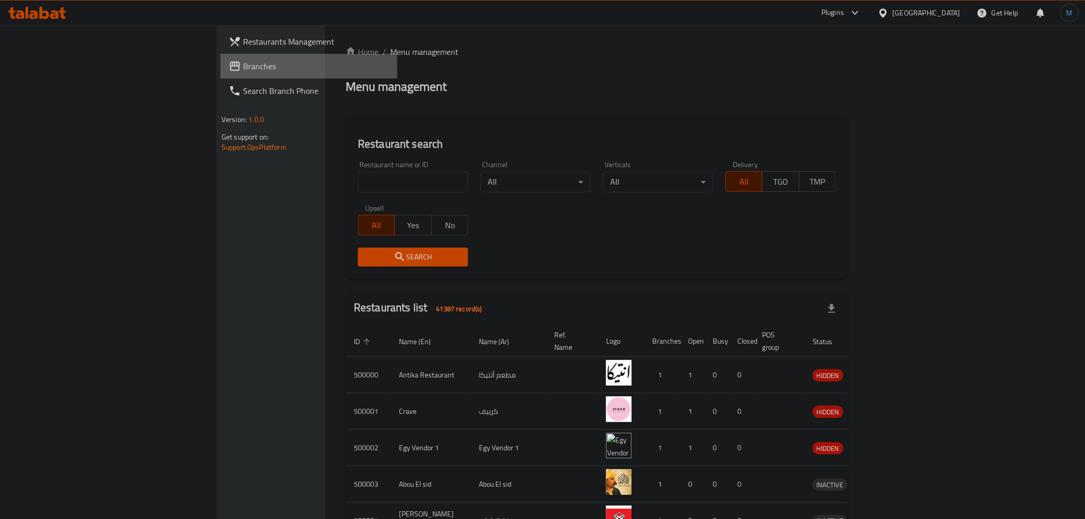
click at [243, 70] on span "Branches" at bounding box center [316, 66] width 146 height 12
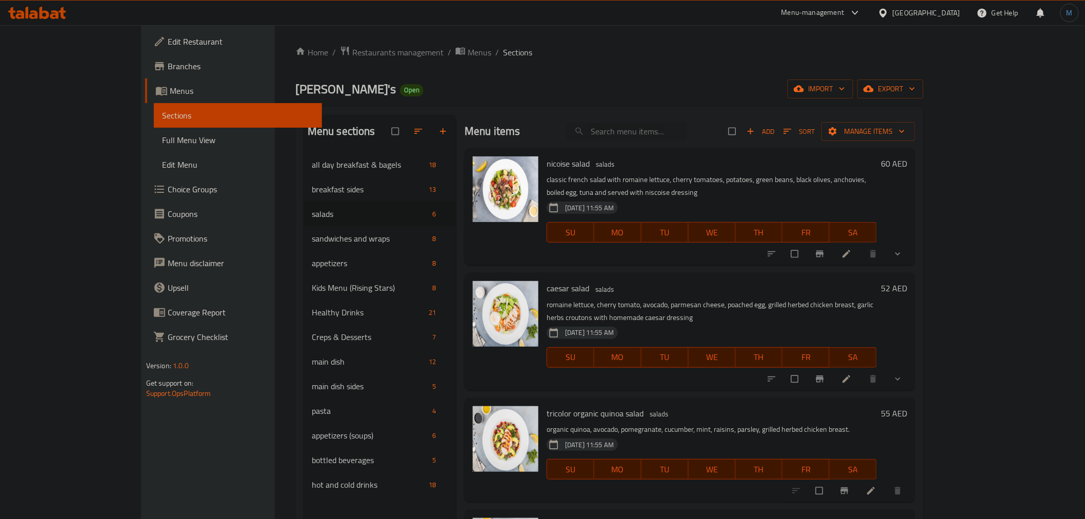
click at [929, 14] on div "[GEOGRAPHIC_DATA]" at bounding box center [927, 12] width 68 height 11
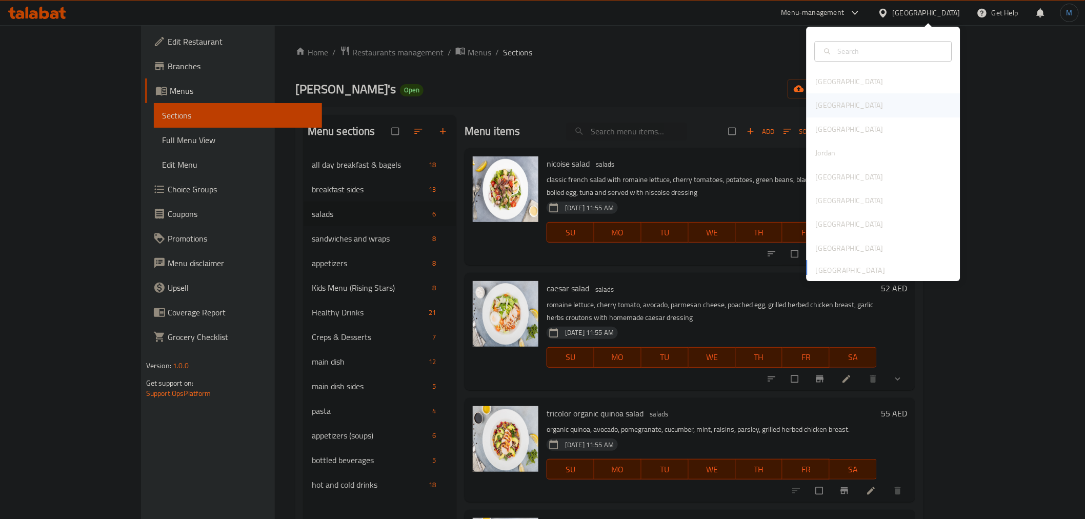
click at [868, 99] on div "[GEOGRAPHIC_DATA]" at bounding box center [884, 106] width 154 height 24
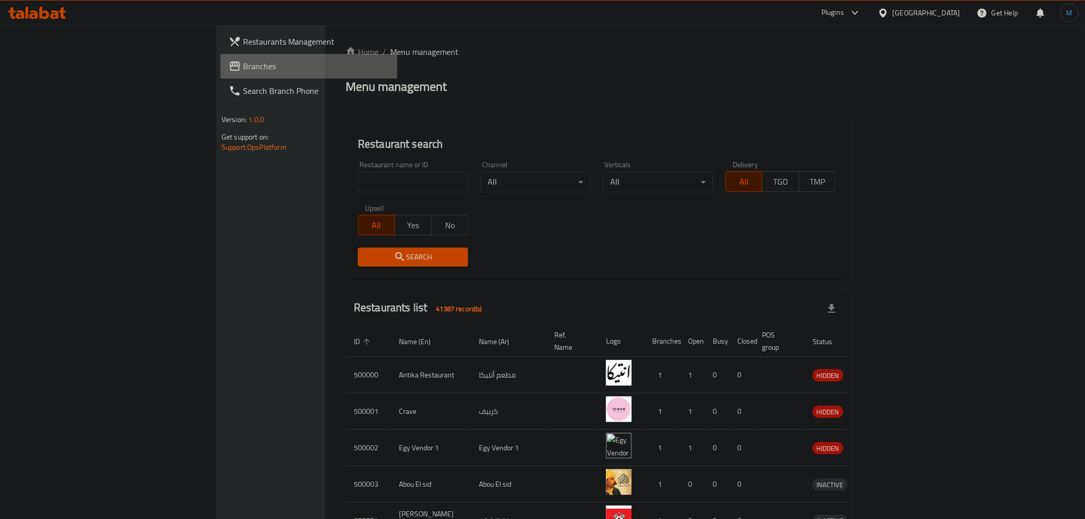
click at [221, 59] on link "Branches" at bounding box center [309, 66] width 177 height 25
